Goal: Information Seeking & Learning: Learn about a topic

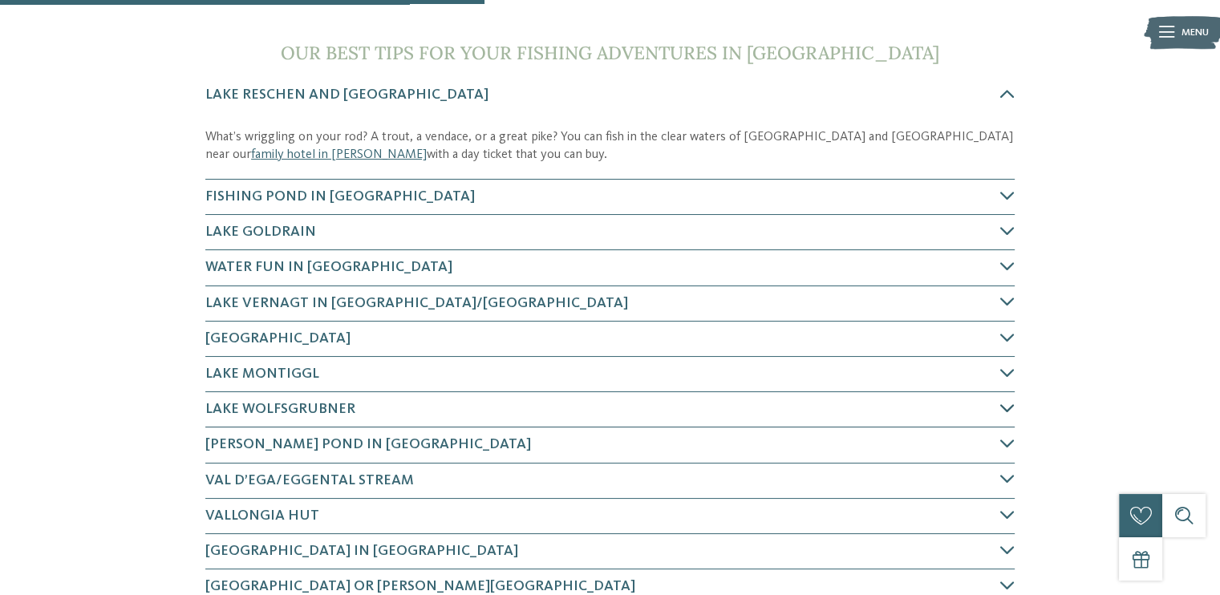
scroll to position [722, 0]
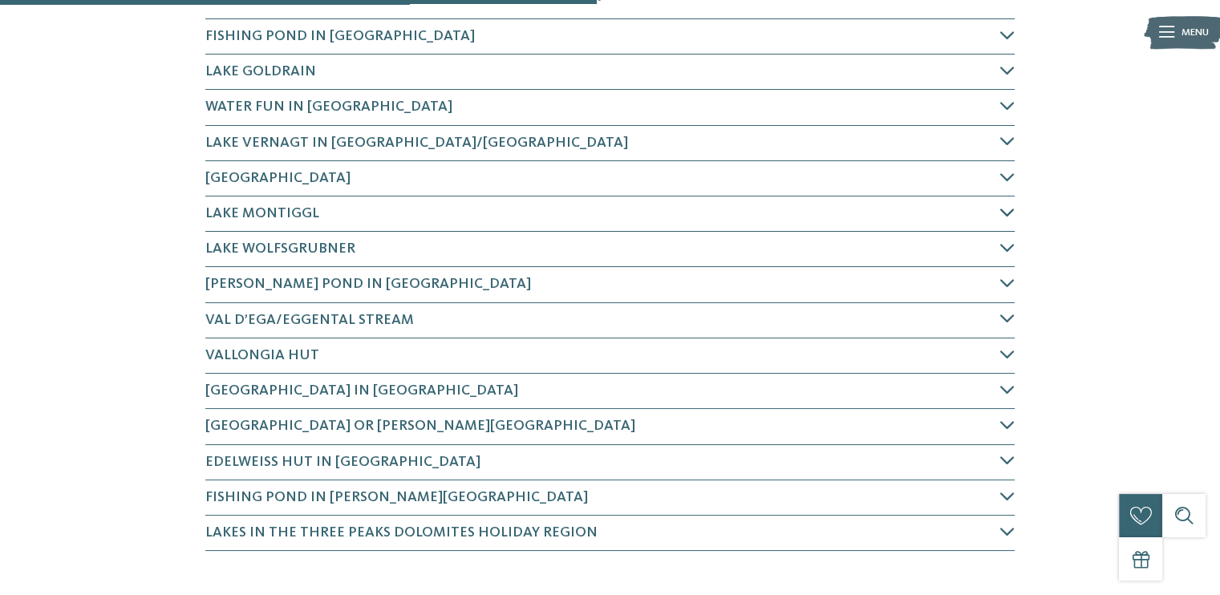
click at [221, 209] on span "Lake Montiggl" at bounding box center [262, 213] width 114 height 14
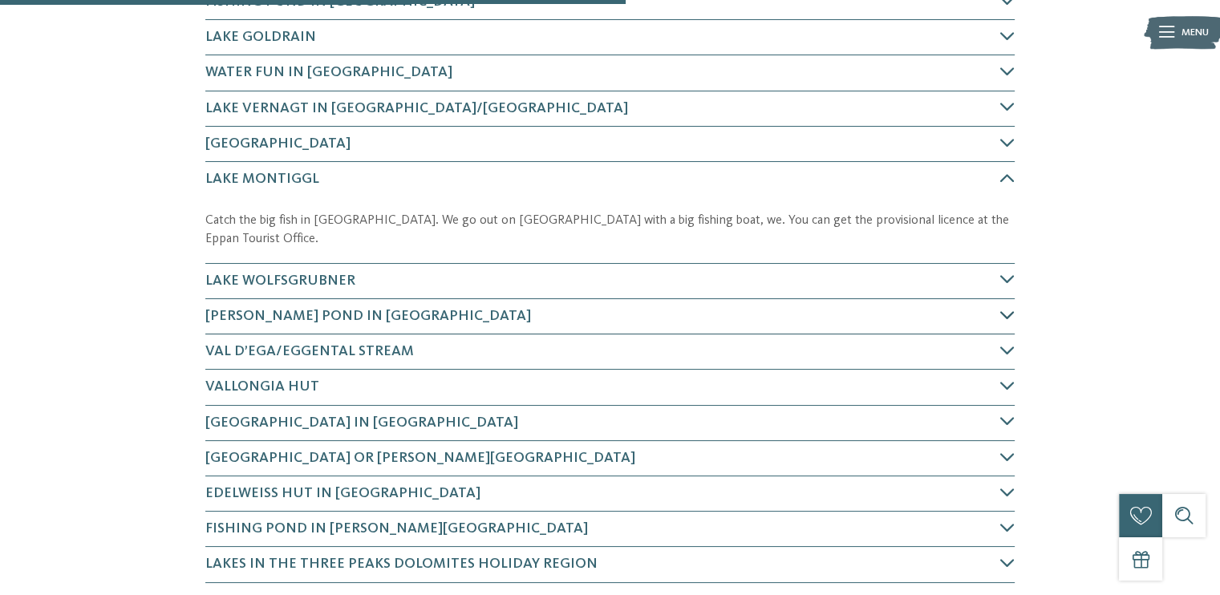
scroll to position [588, 0]
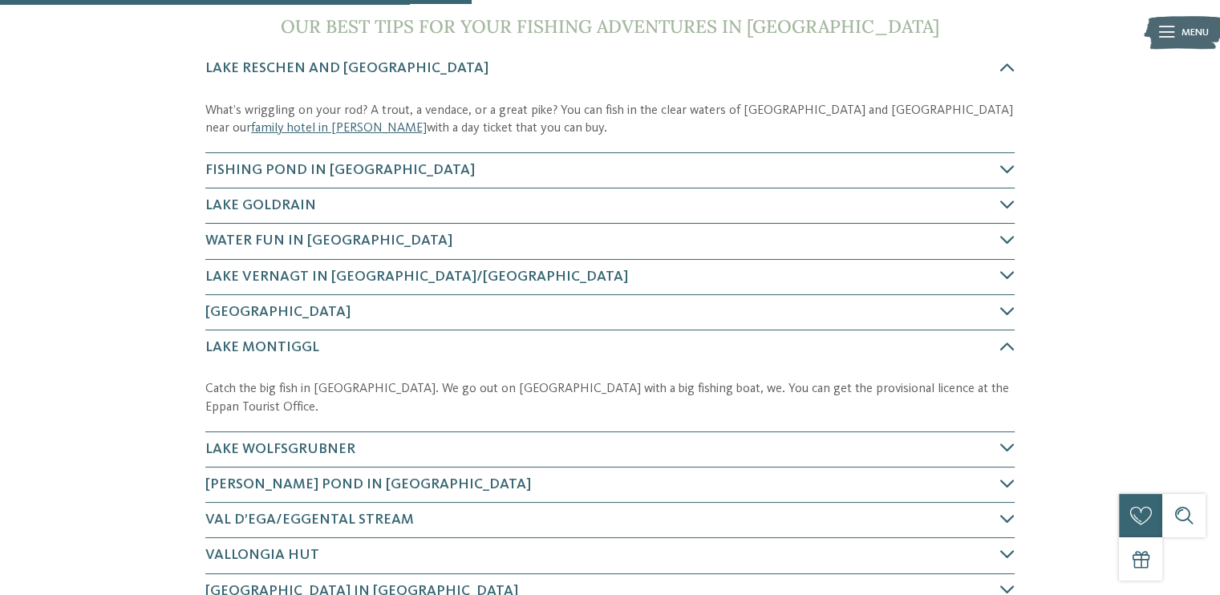
click at [319, 391] on p "Catch the big fish in [GEOGRAPHIC_DATA]. We go out on [GEOGRAPHIC_DATA] with a …" at bounding box center [609, 398] width 809 height 36
click at [844, 390] on p "Catch the big fish in [GEOGRAPHIC_DATA]. We go out on [GEOGRAPHIC_DATA] with a …" at bounding box center [609, 398] width 809 height 36
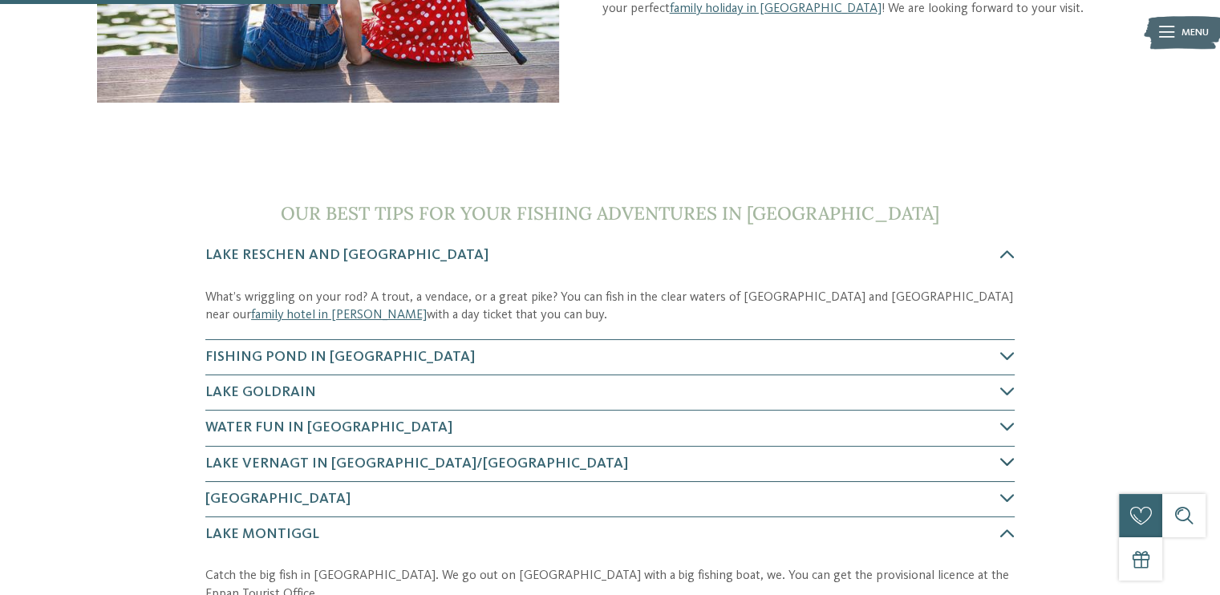
scroll to position [642, 0]
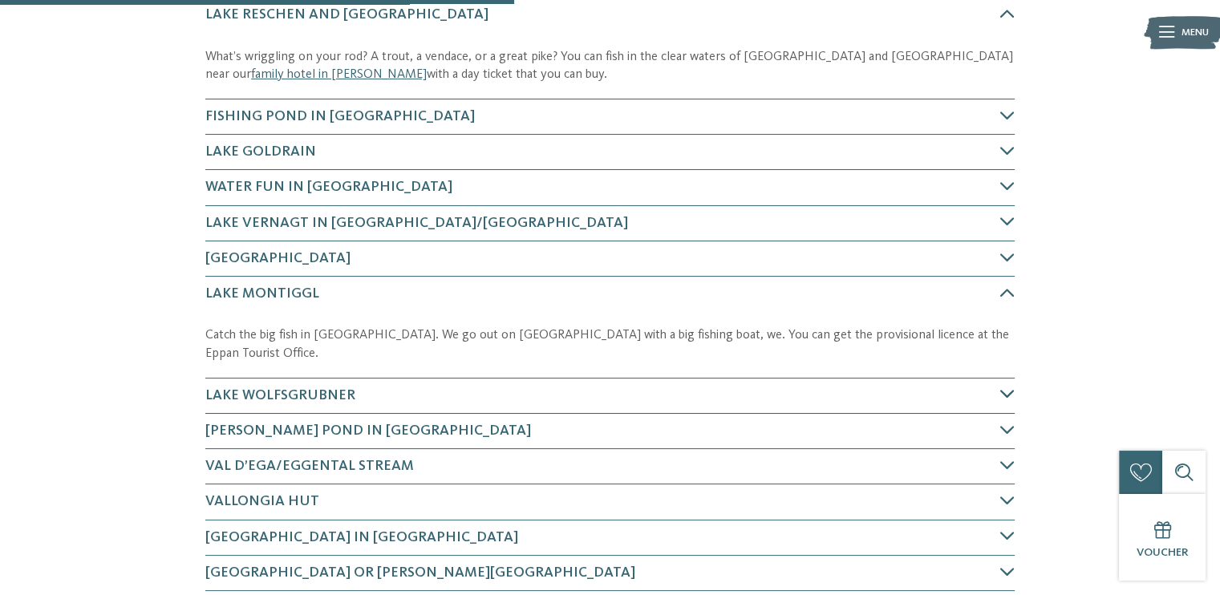
click at [273, 388] on span "Lake Wolfsgrubner" at bounding box center [280, 395] width 150 height 14
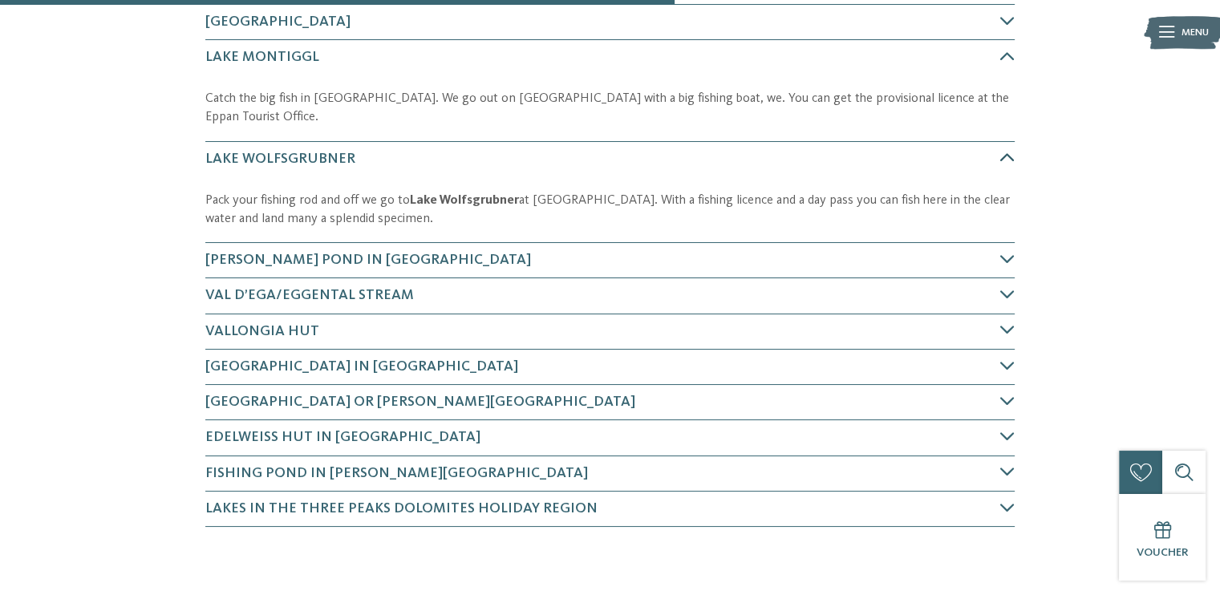
scroll to position [911, 0]
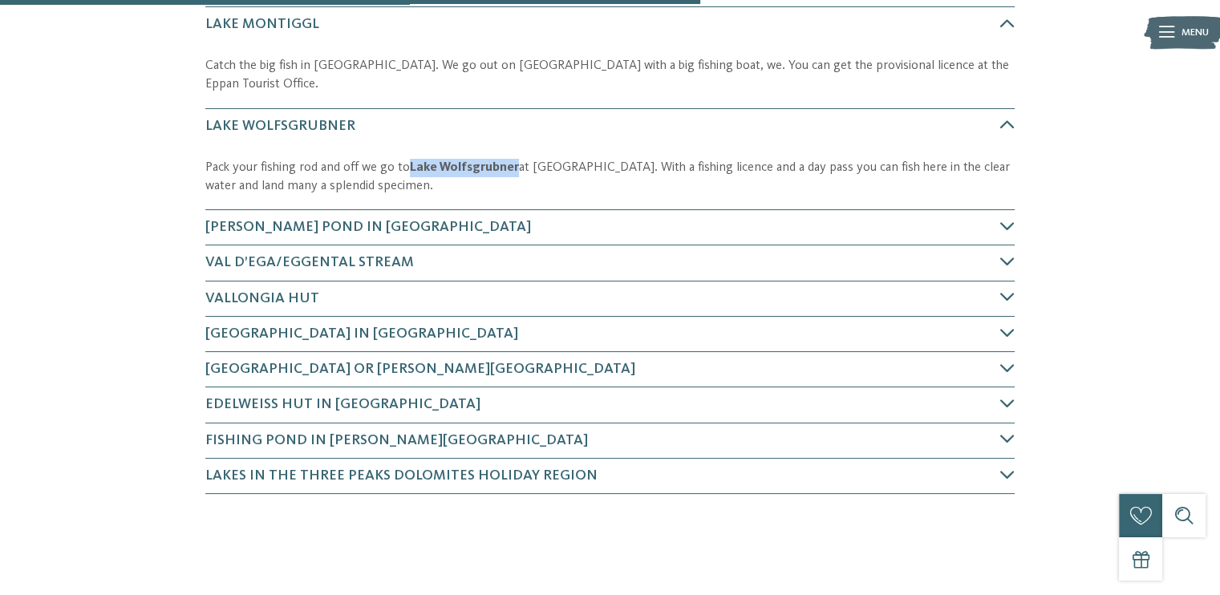
drag, startPoint x: 407, startPoint y: 147, endPoint x: 515, endPoint y: 149, distance: 107.5
click at [515, 159] on p "Pack your fishing rod and off we go to [GEOGRAPHIC_DATA] at [GEOGRAPHIC_DATA]. …" at bounding box center [609, 177] width 809 height 36
copy p "Lake Wolfsgrubner"
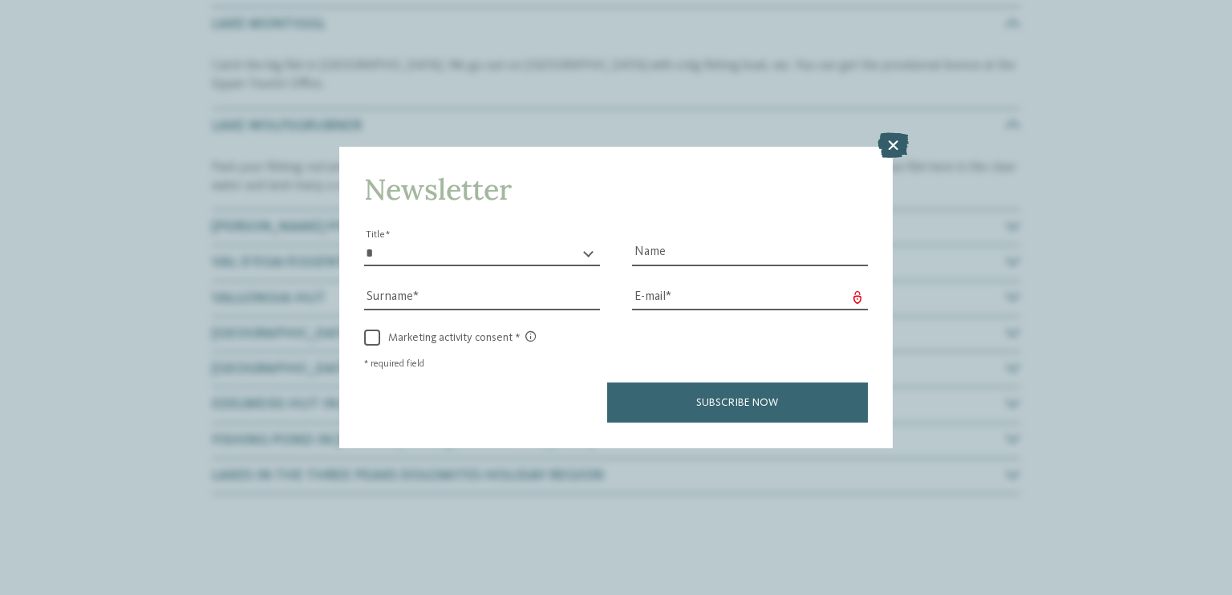
click at [895, 145] on icon at bounding box center [892, 146] width 31 height 26
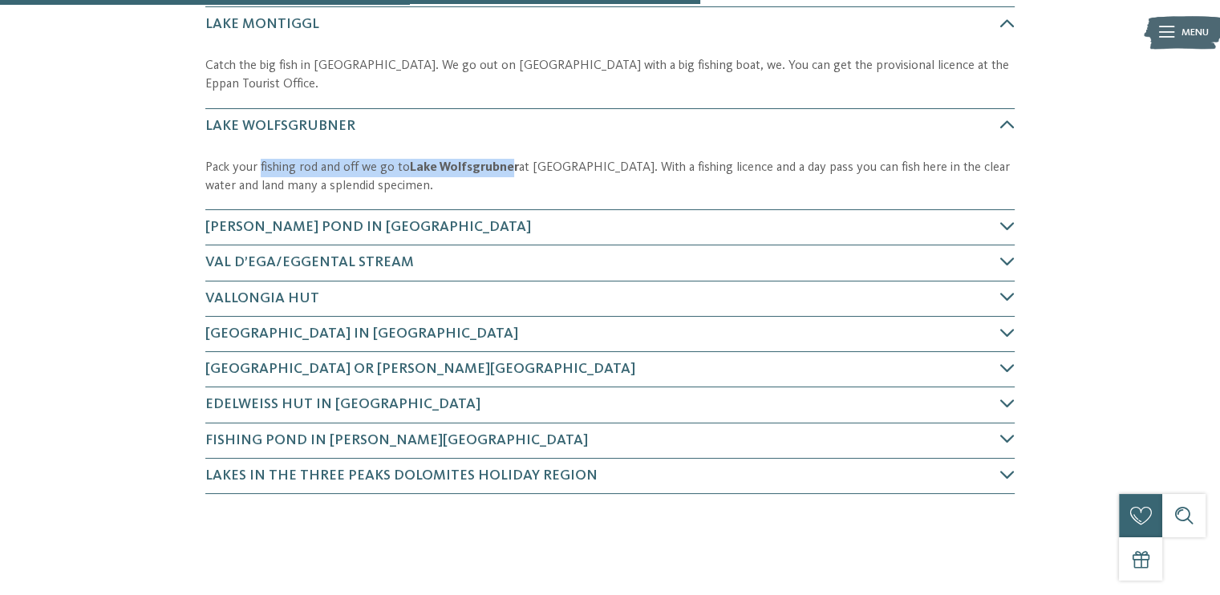
drag, startPoint x: 260, startPoint y: 144, endPoint x: 513, endPoint y: 147, distance: 253.4
click at [513, 159] on p "Pack your fishing rod and off we go to [GEOGRAPHIC_DATA] at [GEOGRAPHIC_DATA]. …" at bounding box center [609, 177] width 809 height 36
click at [282, 159] on p "Pack your fishing rod and off we go to [GEOGRAPHIC_DATA] at [GEOGRAPHIC_DATA]. …" at bounding box center [609, 177] width 809 height 36
drag, startPoint x: 259, startPoint y: 147, endPoint x: 516, endPoint y: 155, distance: 257.6
click at [515, 159] on p "Pack your fishing rod and off we go to [GEOGRAPHIC_DATA] at [GEOGRAPHIC_DATA]. …" at bounding box center [609, 177] width 809 height 36
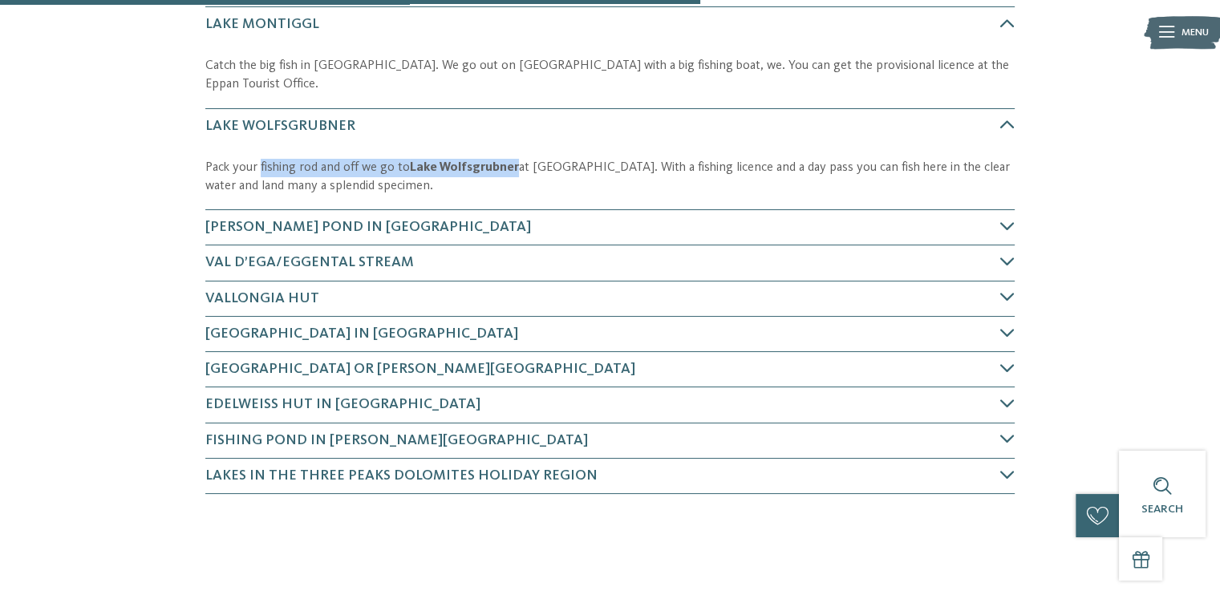
copy p "fishing rod and off we go to [GEOGRAPHIC_DATA]"
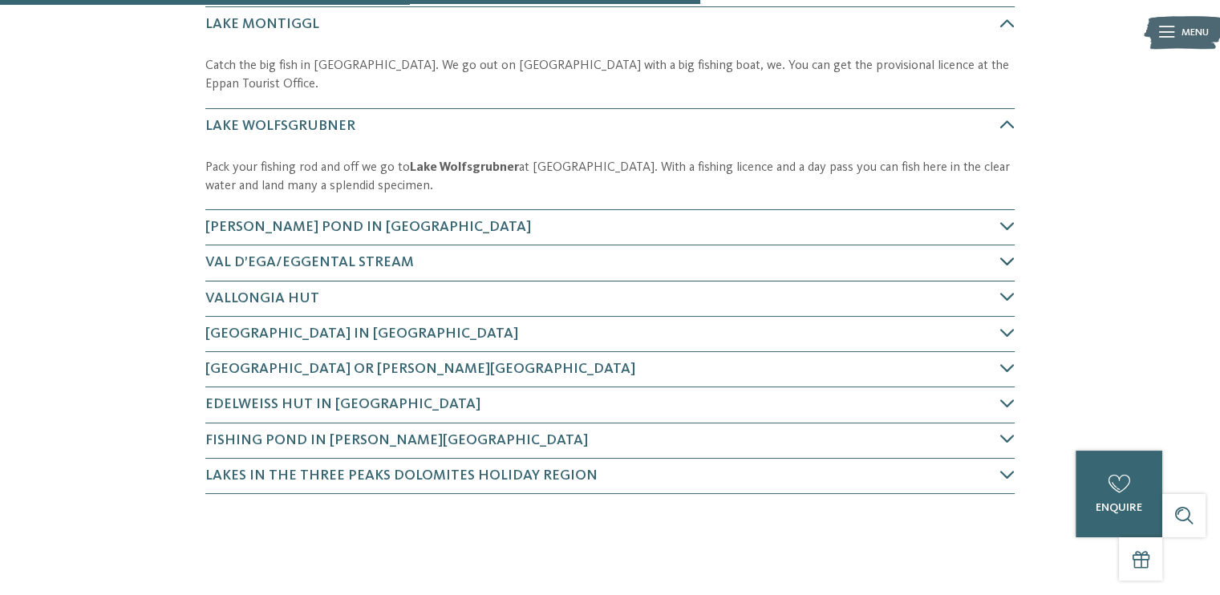
click at [321, 255] on span "Val d’Ega/Eggental stream" at bounding box center [309, 262] width 209 height 14
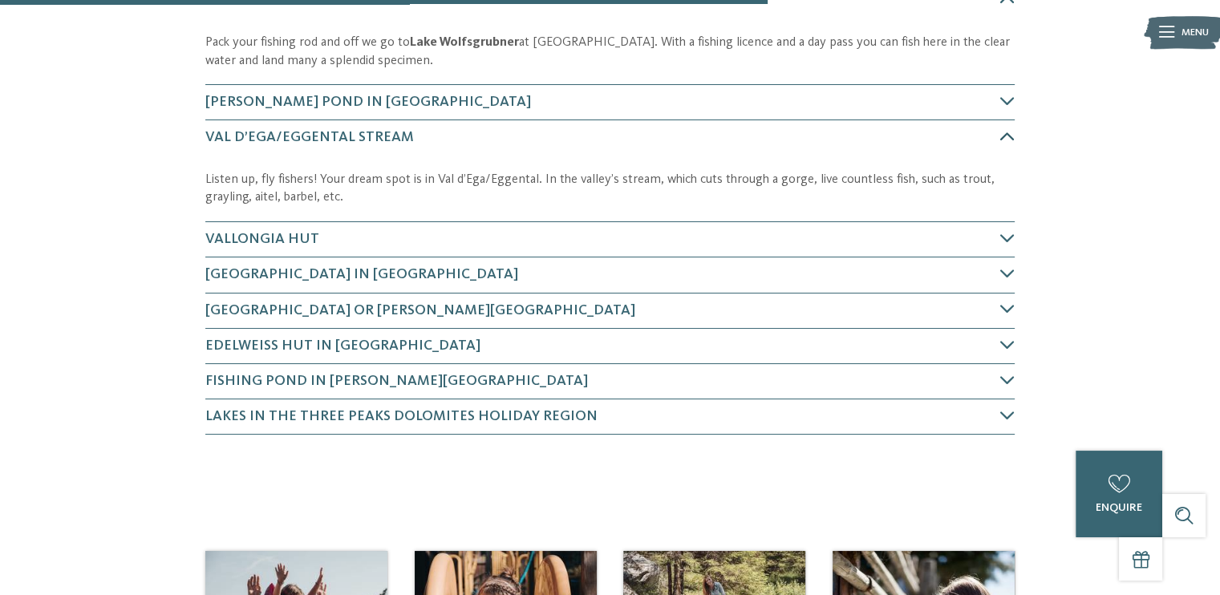
scroll to position [1048, 0]
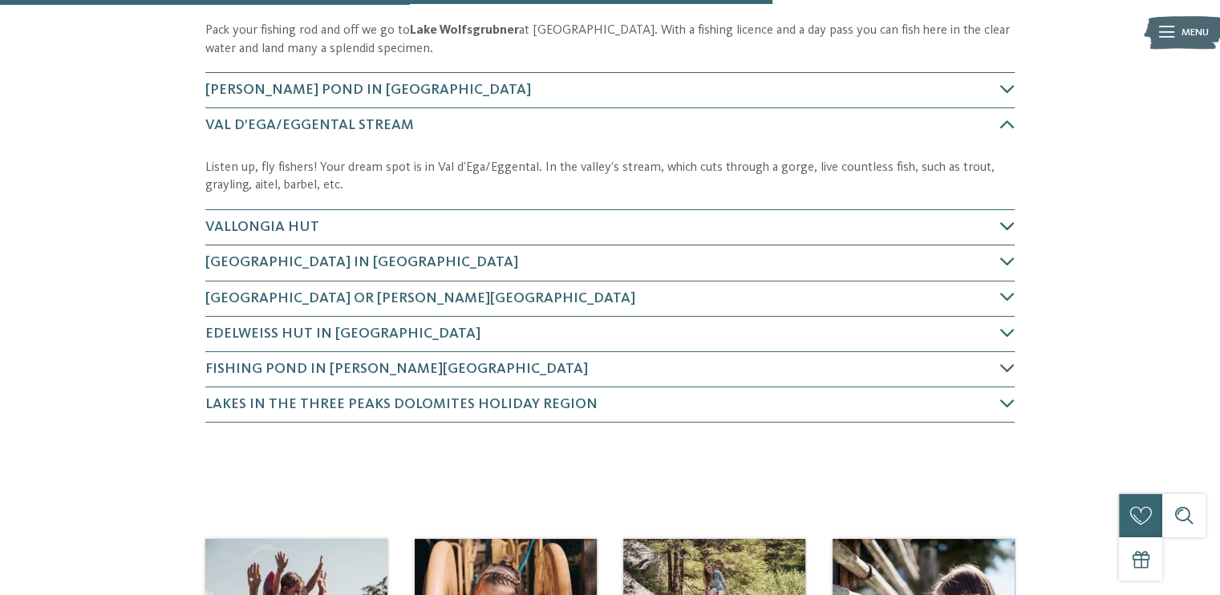
click at [261, 217] on h4 "Vallongia hut" at bounding box center [602, 227] width 795 height 20
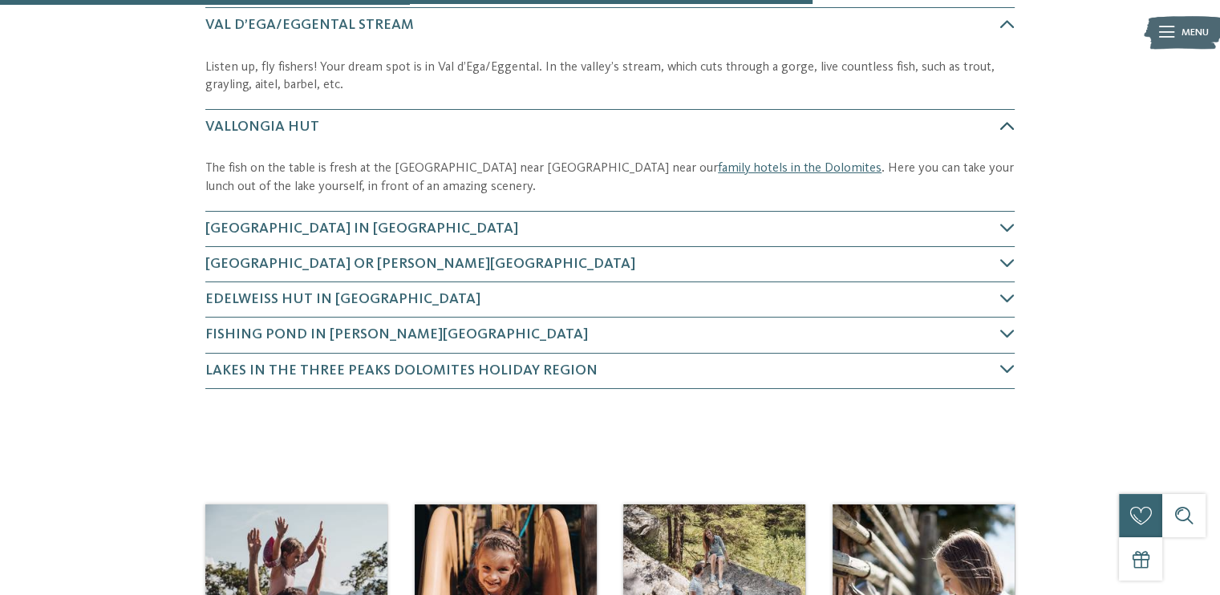
scroll to position [1149, 0]
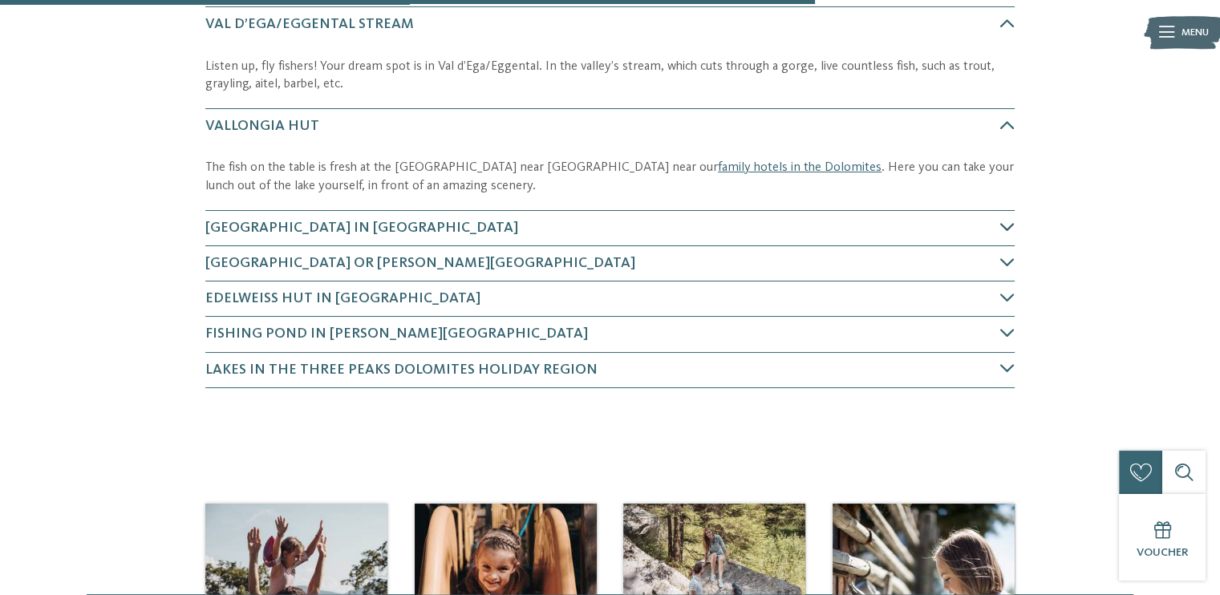
click at [245, 221] on span "[GEOGRAPHIC_DATA] in [GEOGRAPHIC_DATA]" at bounding box center [361, 228] width 313 height 14
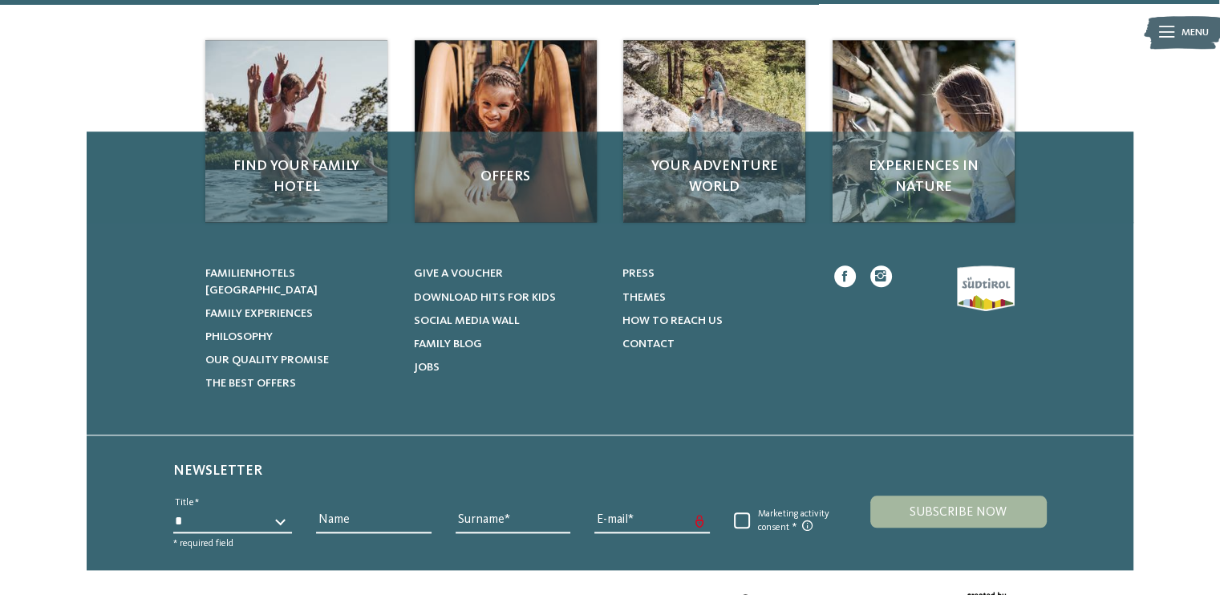
scroll to position [1385, 0]
